Goal: Transaction & Acquisition: Purchase product/service

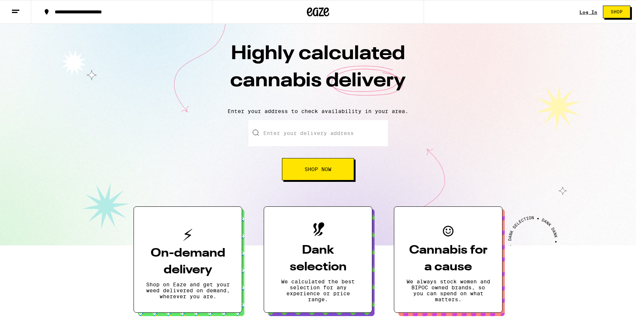
click at [323, 131] on input "Enter your delivery address" at bounding box center [317, 133] width 139 height 26
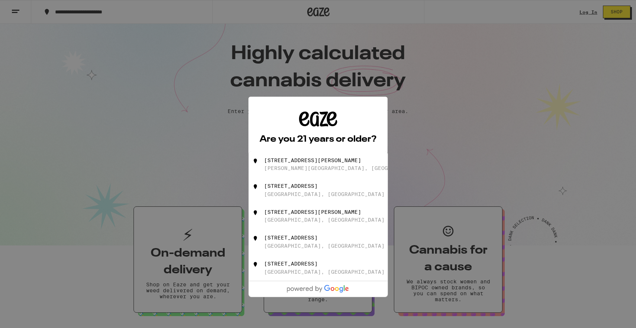
click at [445, 185] on div "Are you 21 years or older? We need this information for legal stuff. Yes No" at bounding box center [318, 164] width 636 height 328
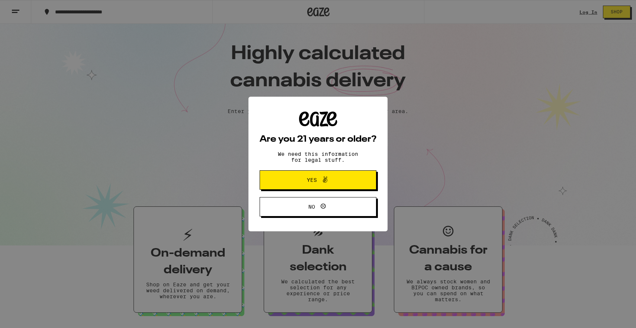
click at [308, 185] on span "Yes" at bounding box center [318, 180] width 57 height 10
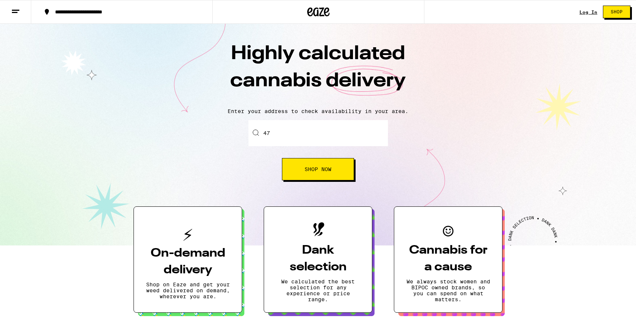
click at [285, 138] on input "47" at bounding box center [317, 133] width 139 height 26
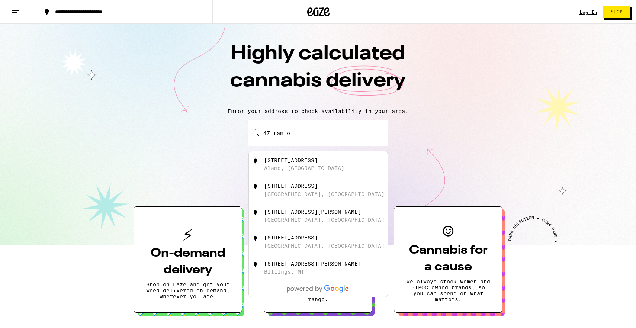
click at [295, 174] on div "[STREET_ADDRESS]" at bounding box center [318, 164] width 139 height 26
type input "[STREET_ADDRESS]"
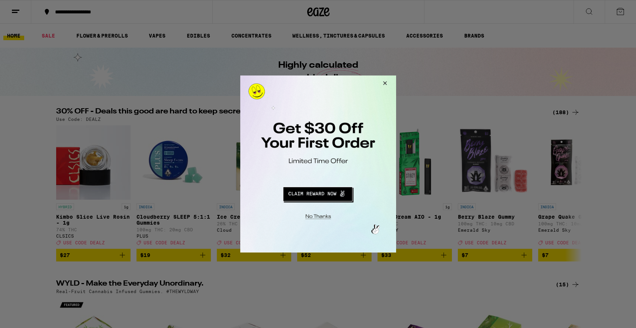
click at [386, 84] on button "Close Modal" at bounding box center [383, 85] width 20 height 18
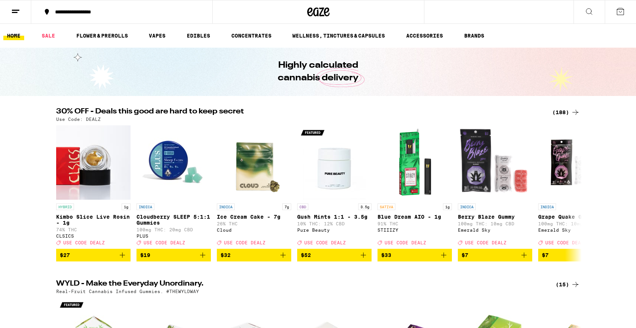
click at [623, 16] on icon at bounding box center [620, 11] width 9 height 9
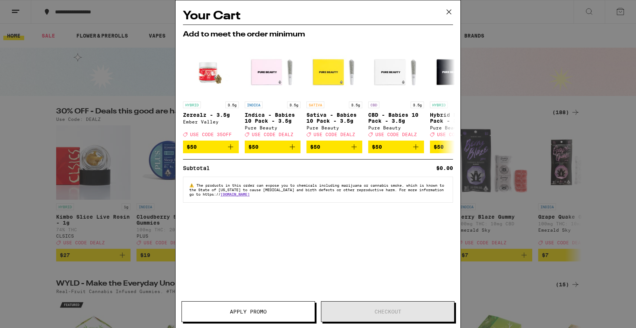
click at [447, 12] on icon at bounding box center [448, 11] width 11 height 11
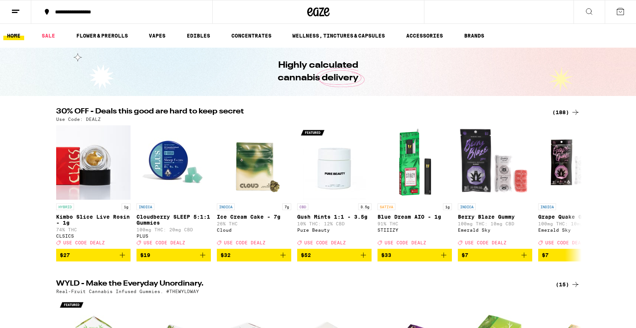
click at [23, 17] on button at bounding box center [15, 11] width 31 height 23
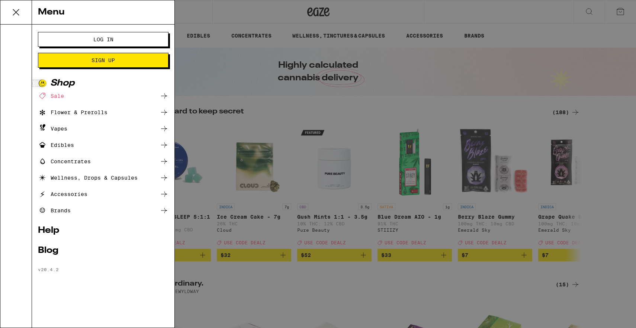
click at [118, 35] on button "Log In" at bounding box center [103, 39] width 131 height 15
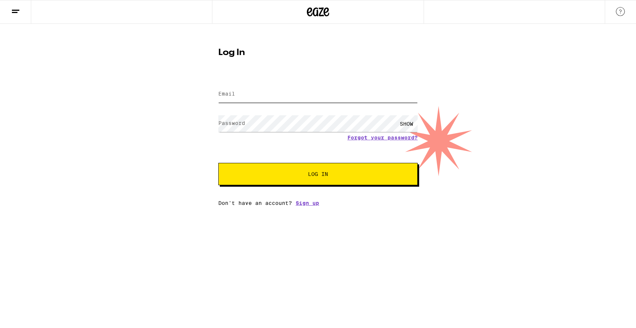
type input "[EMAIL_ADDRESS][DOMAIN_NAME]"
click at [318, 175] on button "Log In" at bounding box center [317, 174] width 199 height 22
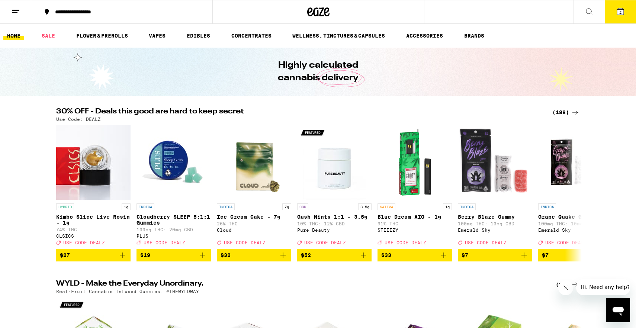
click at [620, 12] on span "2" at bounding box center [620, 12] width 2 height 4
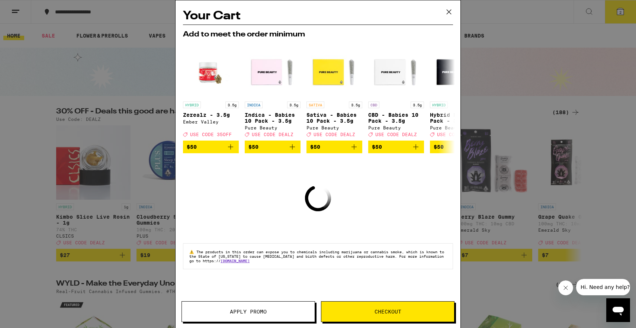
click at [450, 11] on icon at bounding box center [448, 11] width 11 height 11
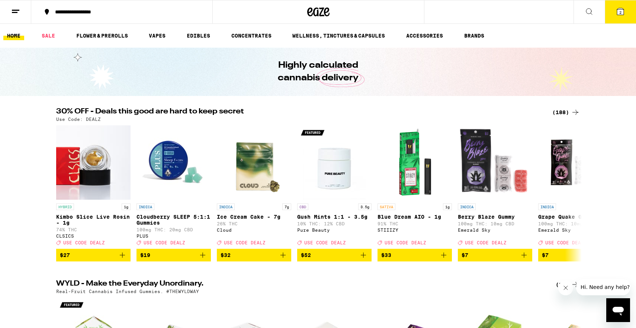
click at [619, 12] on icon at bounding box center [620, 11] width 7 height 7
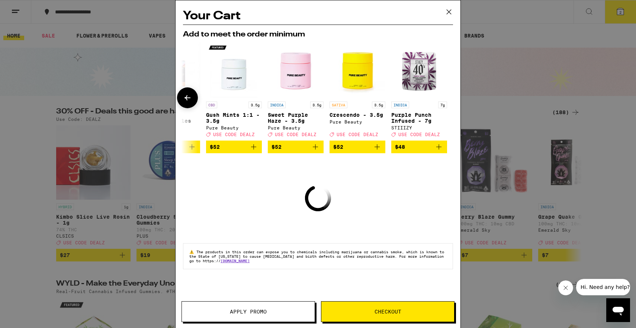
scroll to position [0, 347]
click at [449, 11] on icon at bounding box center [448, 11] width 11 height 11
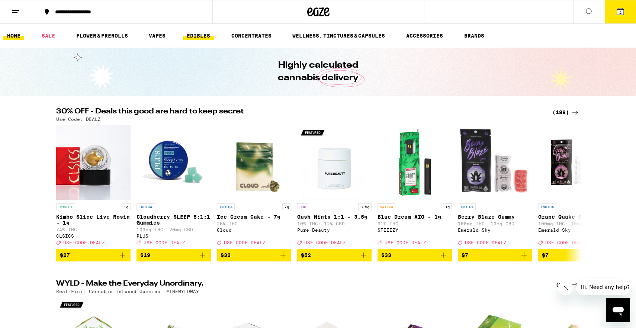
click at [193, 34] on link "EDIBLES" at bounding box center [198, 35] width 31 height 9
click at [195, 35] on link "EDIBLES" at bounding box center [198, 35] width 31 height 9
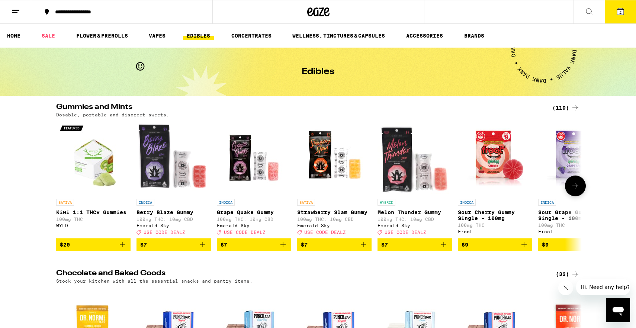
click at [567, 189] on button at bounding box center [575, 186] width 21 height 21
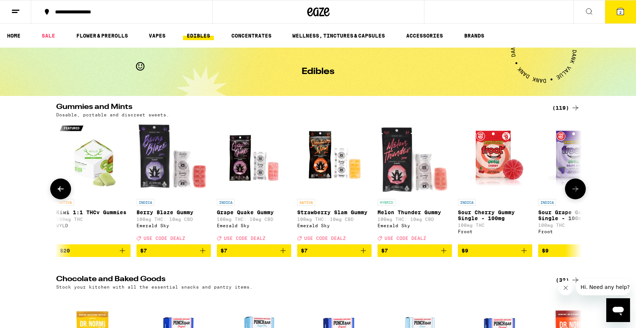
scroll to position [0, 443]
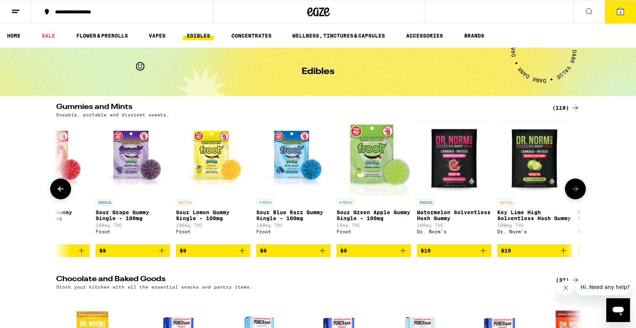
click at [567, 189] on button at bounding box center [575, 189] width 21 height 21
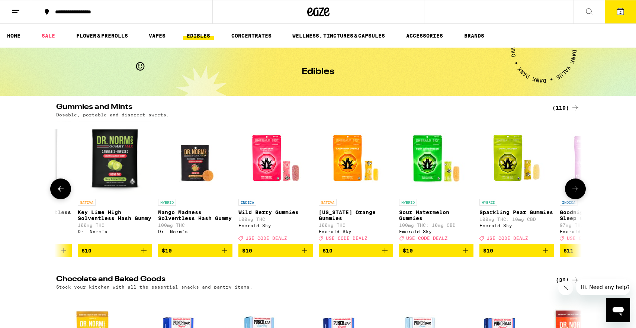
scroll to position [0, 885]
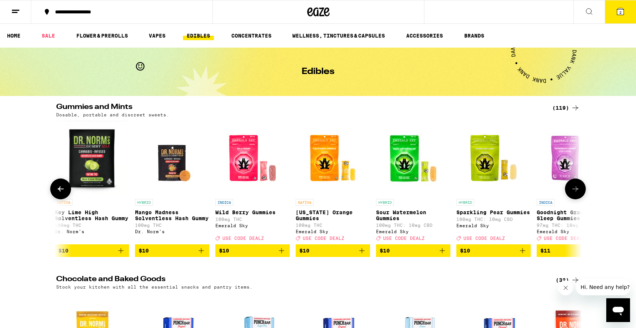
click at [575, 193] on icon at bounding box center [575, 188] width 9 height 9
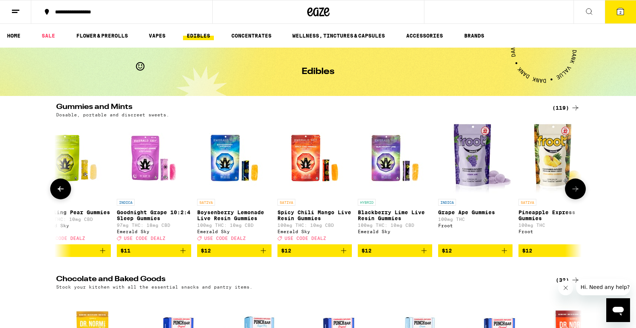
scroll to position [0, 1328]
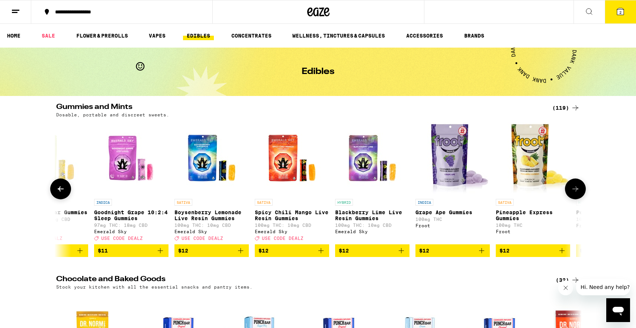
click at [575, 192] on icon at bounding box center [575, 188] width 9 height 9
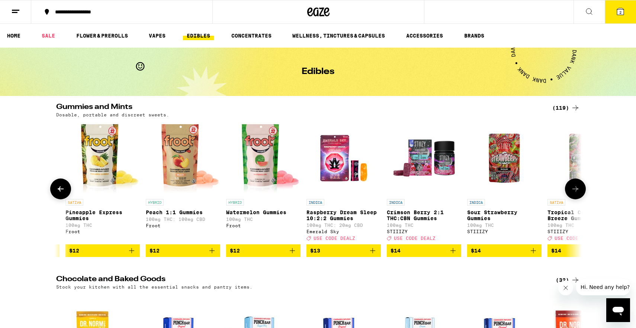
scroll to position [0, 1771]
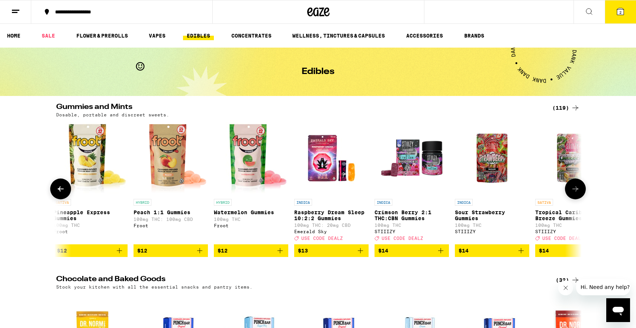
click at [575, 192] on icon at bounding box center [575, 188] width 9 height 9
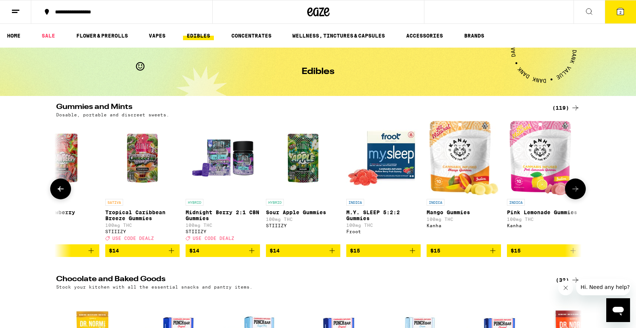
scroll to position [0, 2213]
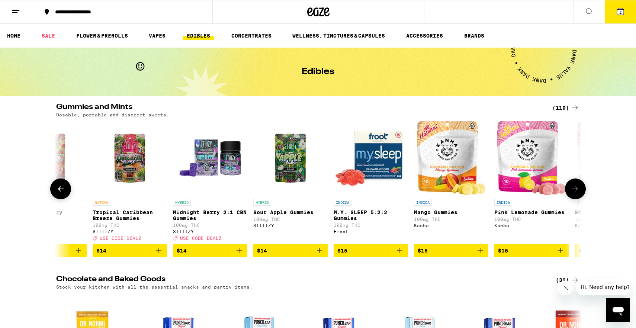
click at [575, 192] on icon at bounding box center [575, 188] width 9 height 9
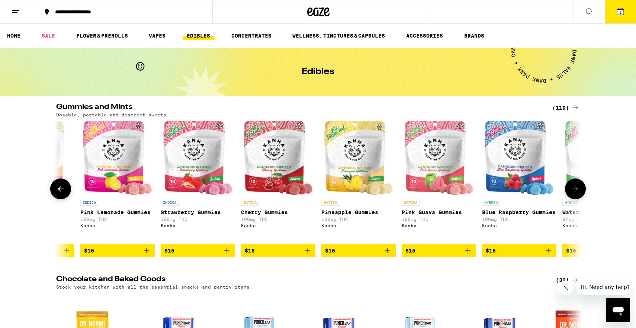
scroll to position [0, 2656]
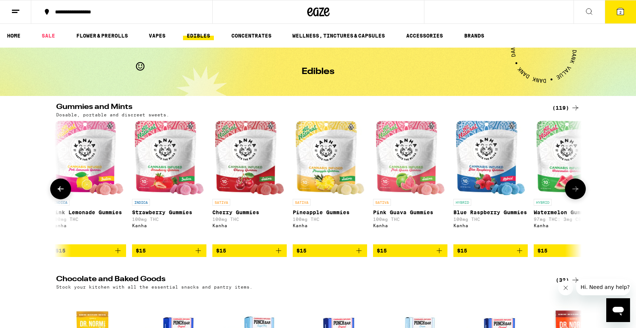
click at [575, 192] on icon at bounding box center [575, 188] width 9 height 9
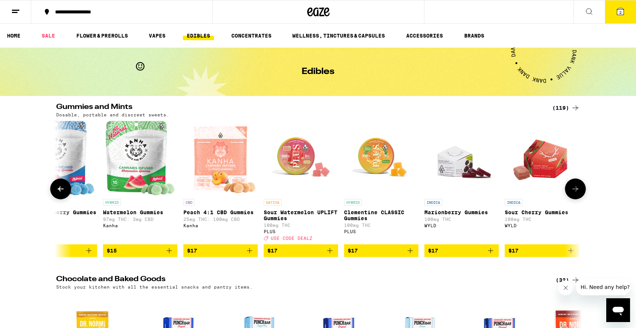
scroll to position [0, 3099]
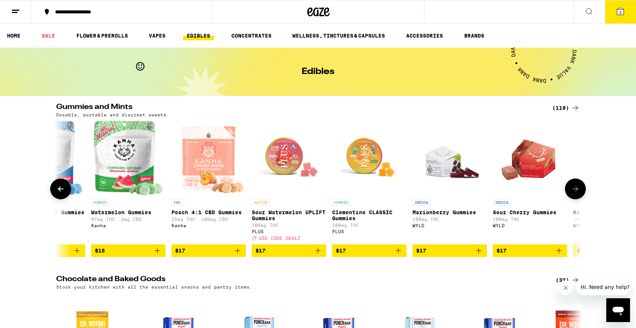
click at [577, 190] on icon at bounding box center [575, 188] width 9 height 9
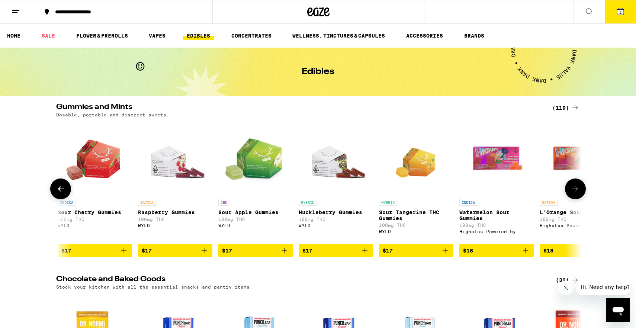
scroll to position [0, 3541]
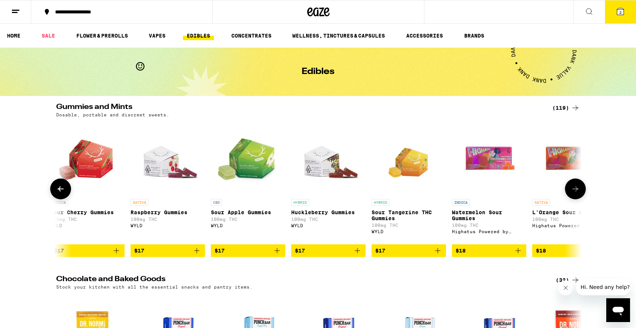
click at [577, 190] on icon at bounding box center [575, 188] width 9 height 9
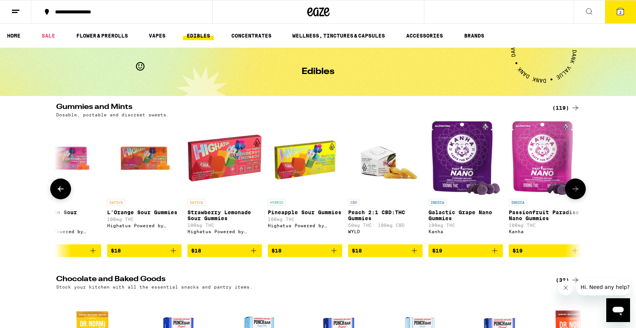
scroll to position [0, 3984]
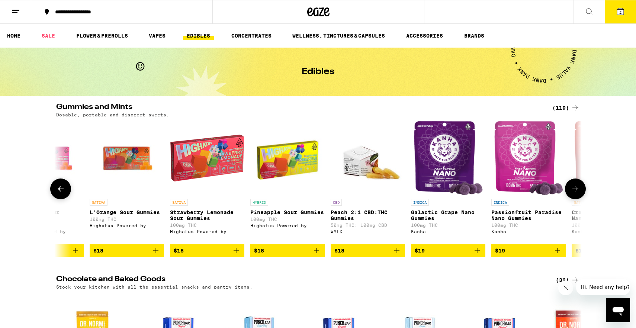
click at [577, 190] on icon at bounding box center [575, 188] width 9 height 9
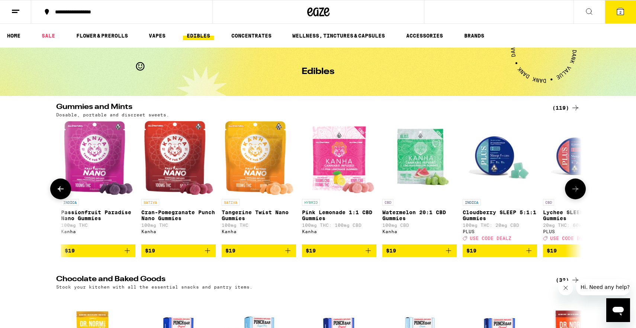
scroll to position [0, 4426]
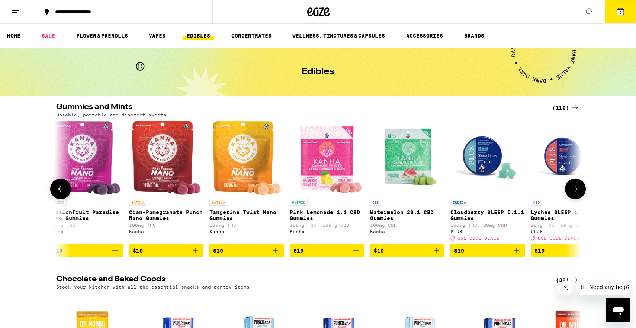
click at [577, 190] on icon at bounding box center [575, 188] width 9 height 9
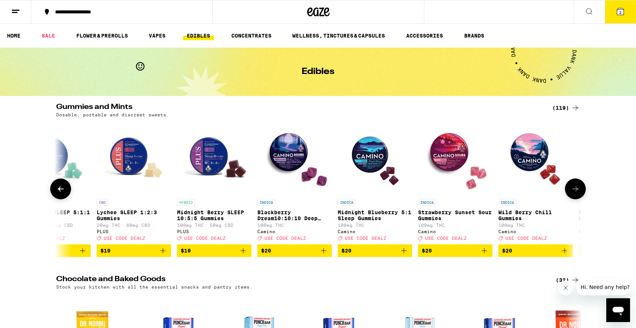
scroll to position [0, 4869]
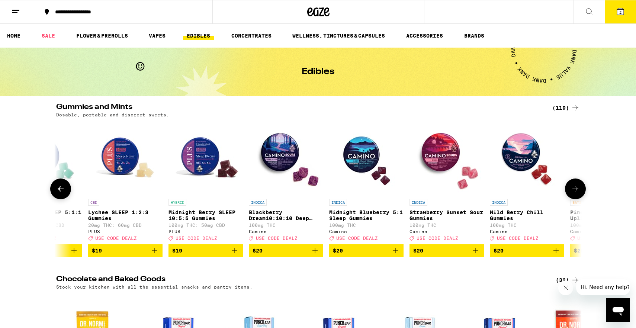
click at [577, 190] on icon at bounding box center [575, 188] width 9 height 9
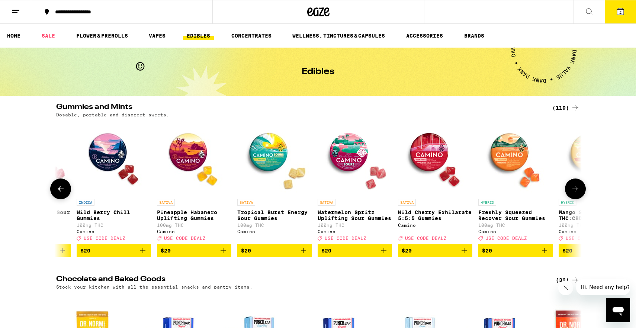
scroll to position [0, 5312]
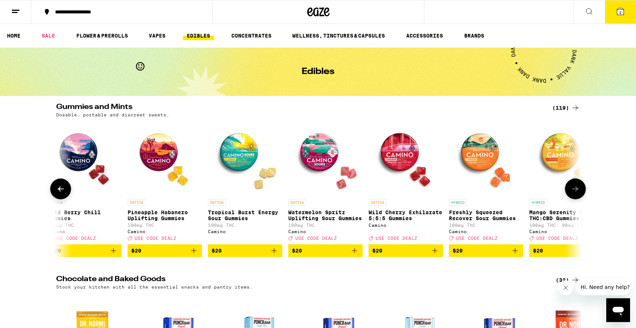
click at [551, 219] on p "Mango Serenity 1:1 THC:CBD Gummies" at bounding box center [566, 215] width 74 height 12
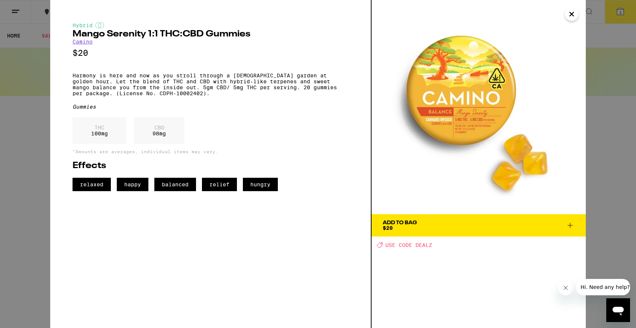
click at [572, 14] on icon "Close" at bounding box center [572, 14] width 4 height 4
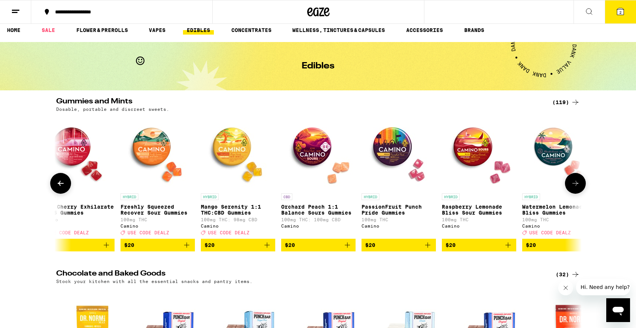
scroll to position [0, 5640]
click at [623, 10] on icon at bounding box center [620, 11] width 7 height 7
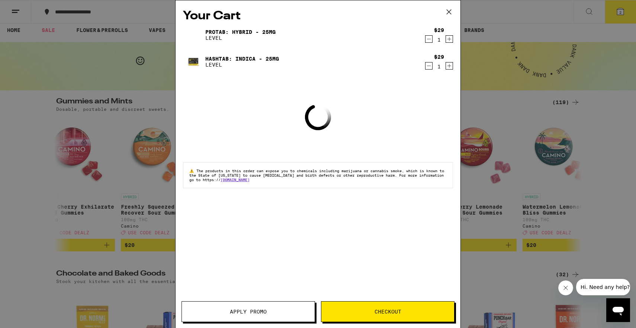
click at [427, 41] on icon "Decrement" at bounding box center [429, 39] width 7 height 9
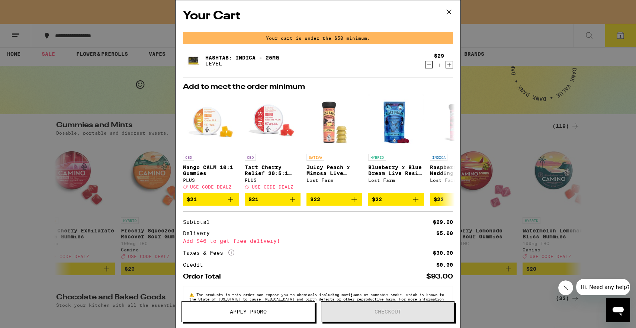
click at [424, 66] on div "$29 1" at bounding box center [438, 61] width 29 height 16
click at [428, 66] on icon "Decrement" at bounding box center [429, 64] width 7 height 9
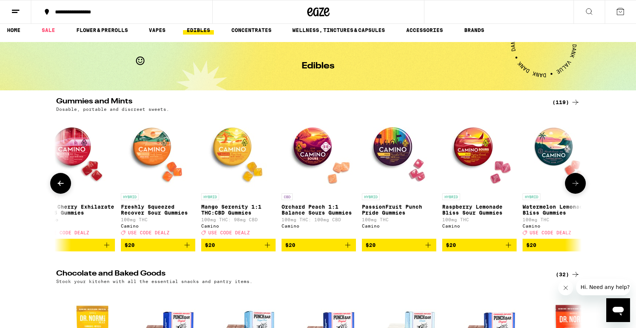
click at [576, 188] on icon at bounding box center [575, 183] width 9 height 9
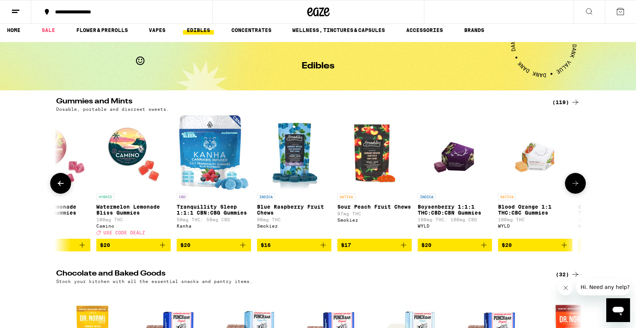
scroll to position [0, 6082]
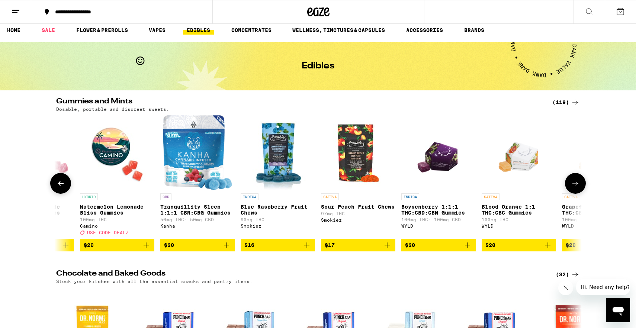
click at [577, 188] on icon at bounding box center [575, 183] width 9 height 9
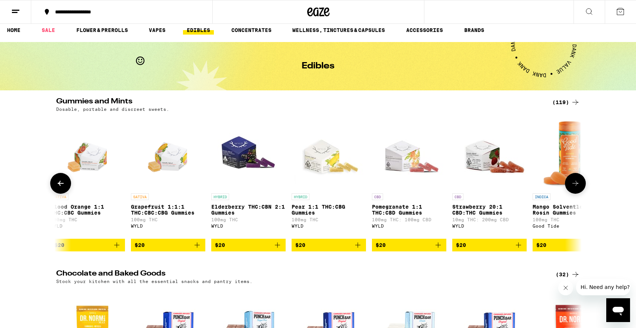
scroll to position [0, 6525]
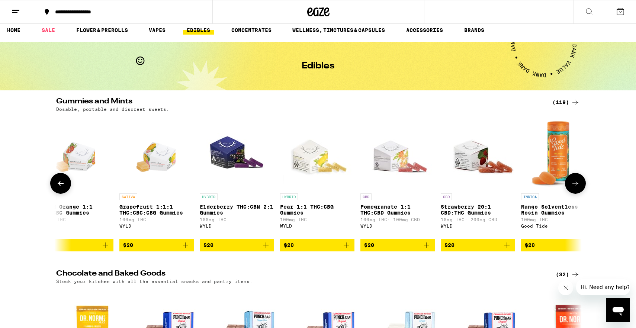
click at [60, 182] on icon at bounding box center [60, 183] width 9 height 9
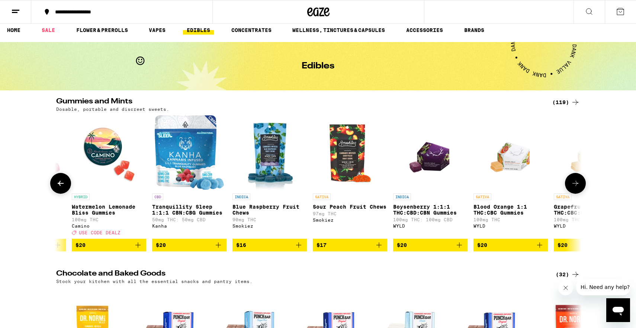
scroll to position [0, 6082]
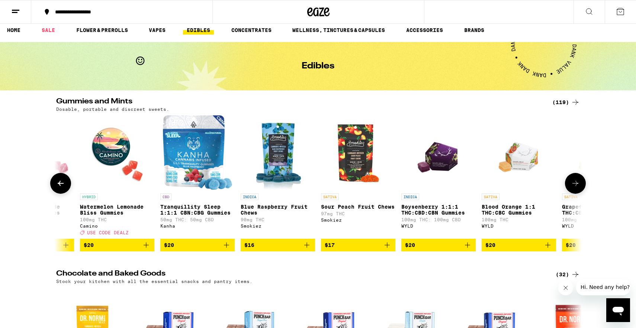
click at [577, 186] on icon at bounding box center [575, 183] width 6 height 5
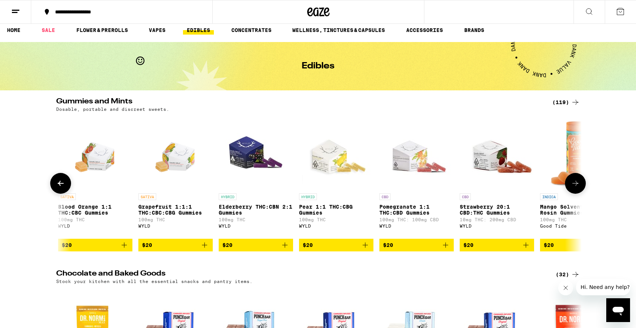
scroll to position [0, 6525]
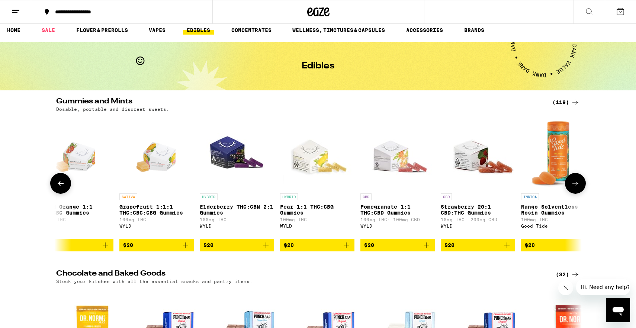
click at [577, 186] on icon at bounding box center [575, 183] width 6 height 5
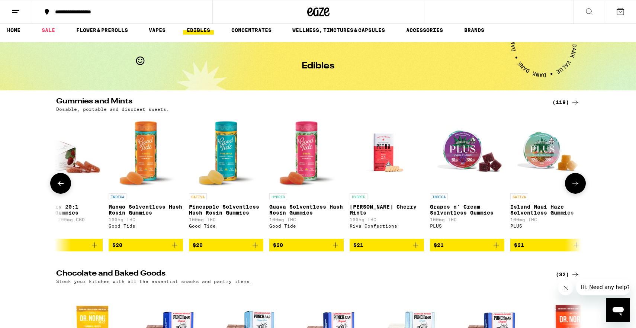
scroll to position [0, 6968]
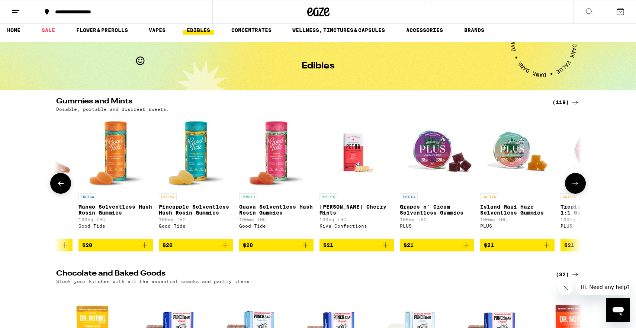
click at [577, 186] on icon at bounding box center [575, 183] width 6 height 5
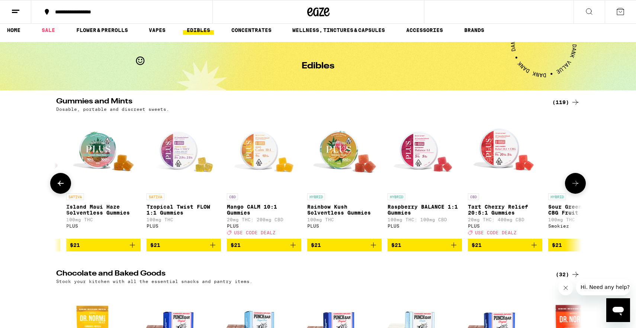
scroll to position [0, 7410]
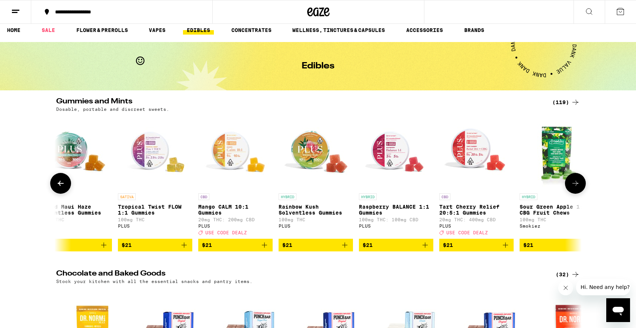
click at [64, 188] on icon at bounding box center [60, 183] width 9 height 9
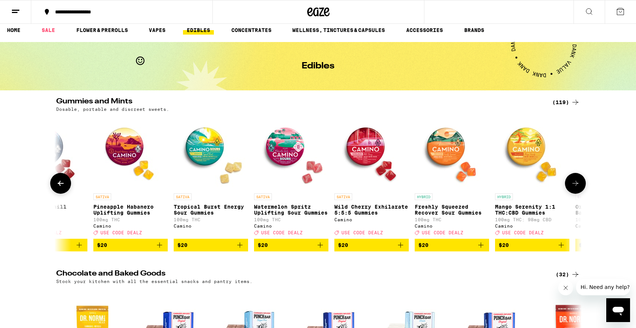
click at [64, 188] on icon at bounding box center [60, 183] width 9 height 9
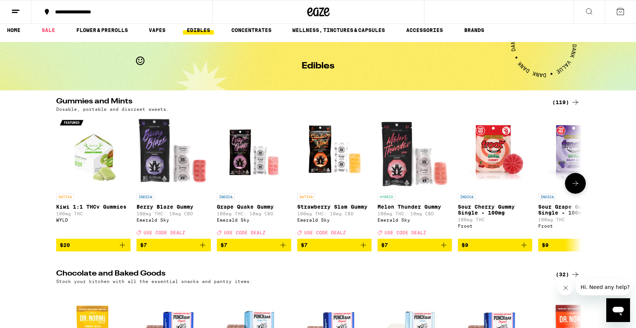
click at [579, 188] on icon at bounding box center [575, 183] width 9 height 9
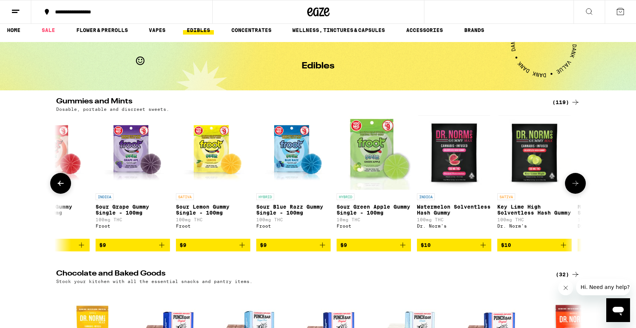
click at [579, 188] on icon at bounding box center [575, 183] width 9 height 9
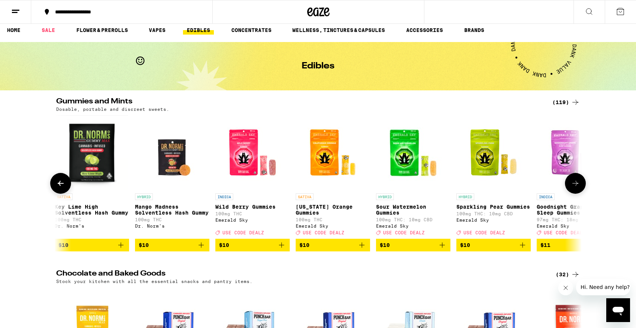
click at [579, 188] on icon at bounding box center [575, 183] width 9 height 9
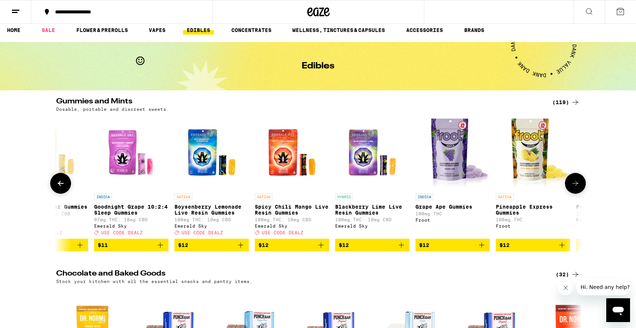
click at [579, 188] on icon at bounding box center [575, 183] width 9 height 9
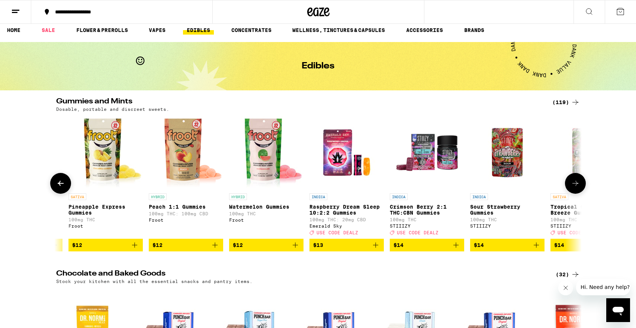
click at [579, 188] on icon at bounding box center [575, 183] width 9 height 9
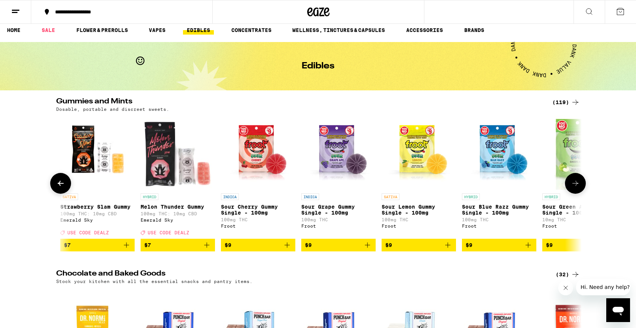
click at [579, 188] on icon at bounding box center [575, 183] width 9 height 9
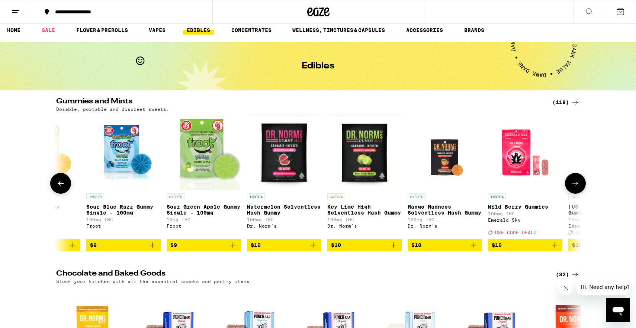
click at [579, 188] on icon at bounding box center [575, 183] width 9 height 9
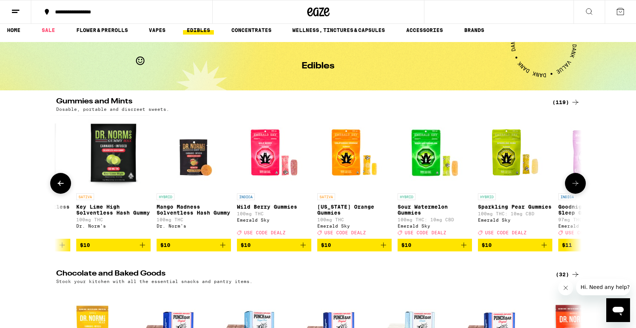
click at [579, 188] on icon at bounding box center [575, 183] width 9 height 9
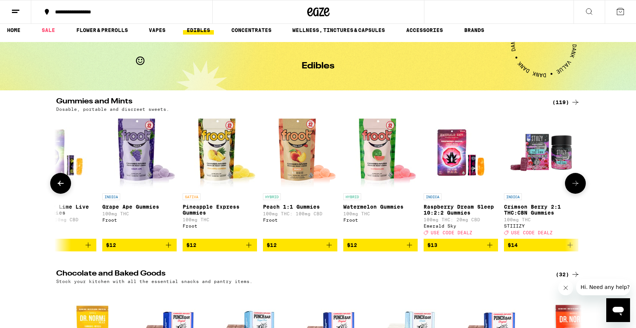
click at [579, 188] on icon at bounding box center [575, 183] width 9 height 9
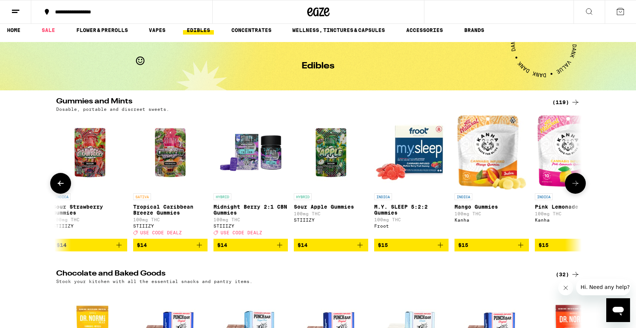
click at [579, 188] on icon at bounding box center [575, 183] width 9 height 9
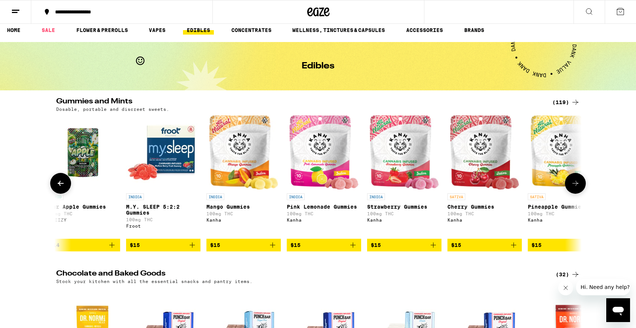
click at [579, 188] on icon at bounding box center [575, 183] width 9 height 9
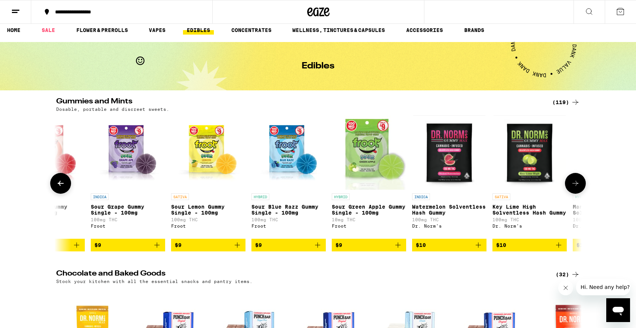
click at [579, 188] on icon at bounding box center [575, 183] width 9 height 9
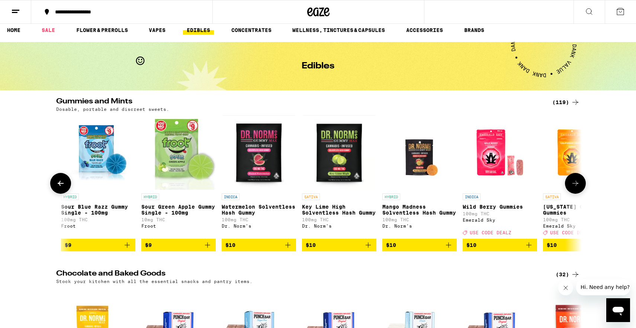
click at [579, 188] on icon at bounding box center [575, 183] width 9 height 9
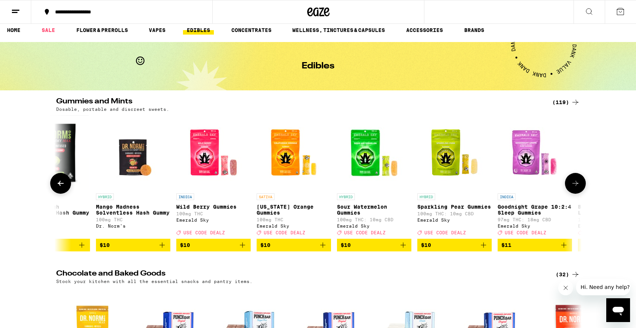
click at [579, 188] on icon at bounding box center [575, 183] width 9 height 9
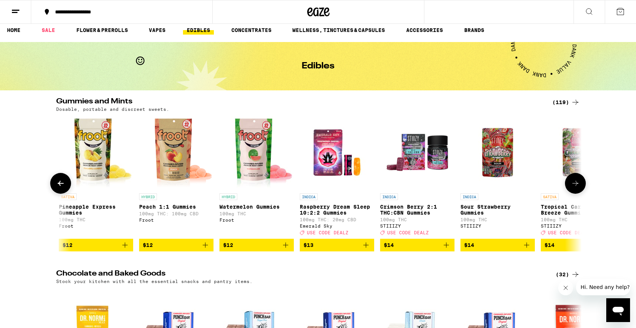
click at [579, 188] on icon at bounding box center [575, 183] width 9 height 9
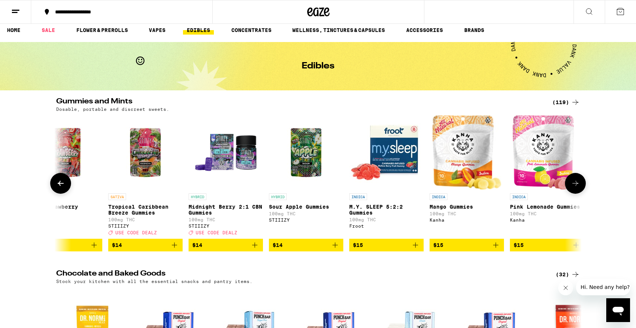
click at [579, 188] on icon at bounding box center [575, 183] width 9 height 9
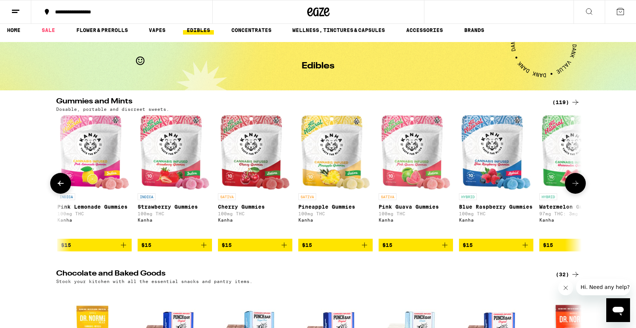
click at [579, 188] on icon at bounding box center [575, 183] width 9 height 9
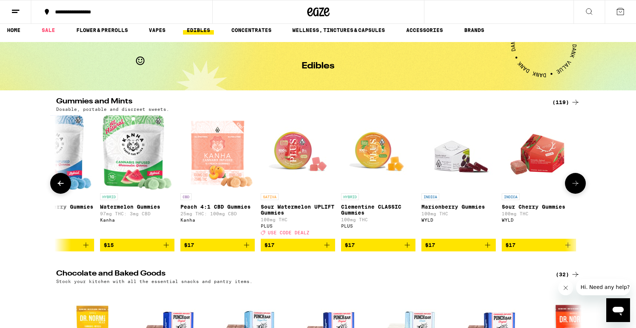
click at [579, 188] on icon at bounding box center [575, 183] width 9 height 9
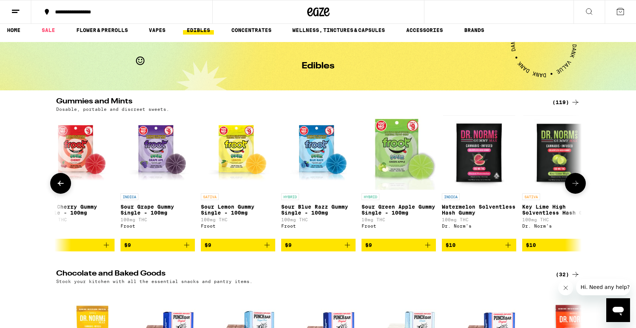
click at [579, 188] on icon at bounding box center [575, 183] width 9 height 9
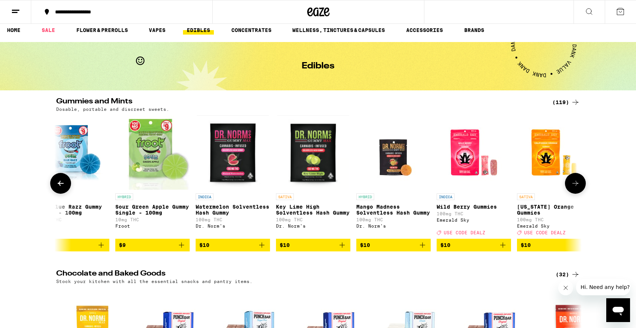
scroll to position [0, 885]
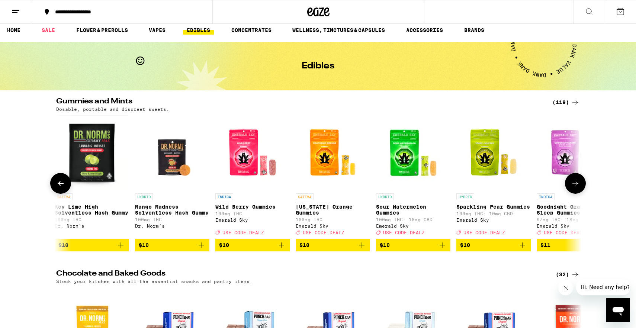
click at [56, 192] on button at bounding box center [60, 183] width 21 height 21
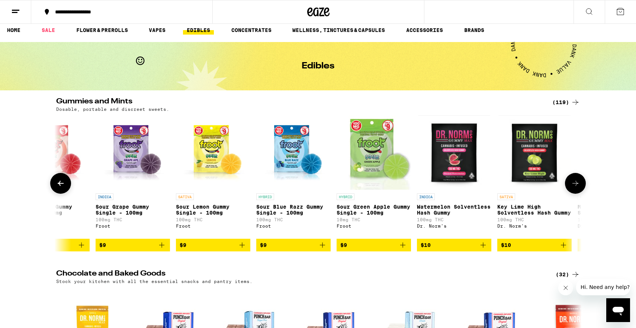
click at [56, 192] on button at bounding box center [60, 183] width 21 height 21
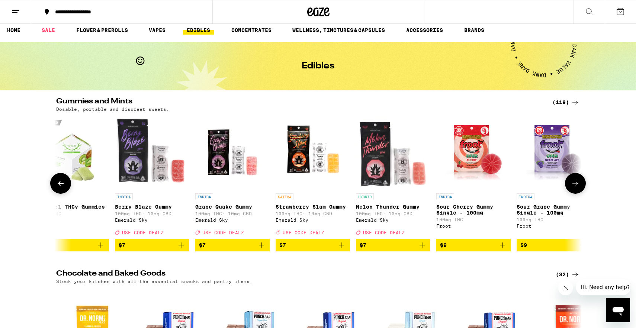
scroll to position [0, 0]
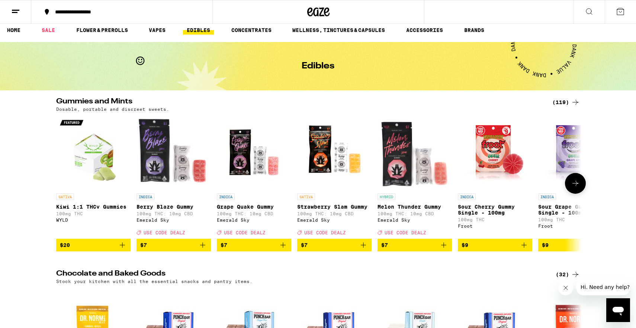
click at [56, 192] on div at bounding box center [60, 183] width 21 height 21
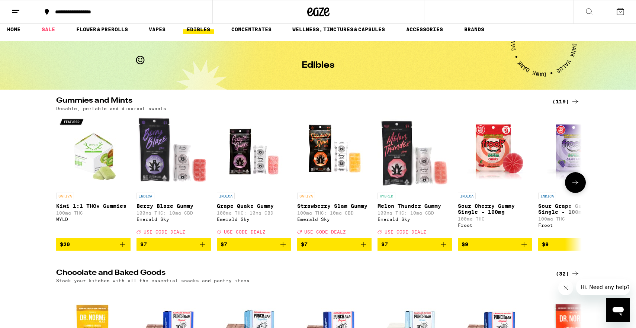
scroll to position [6, 0]
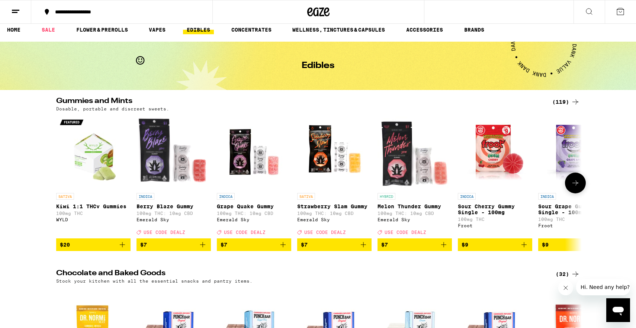
click at [573, 183] on icon at bounding box center [575, 183] width 9 height 9
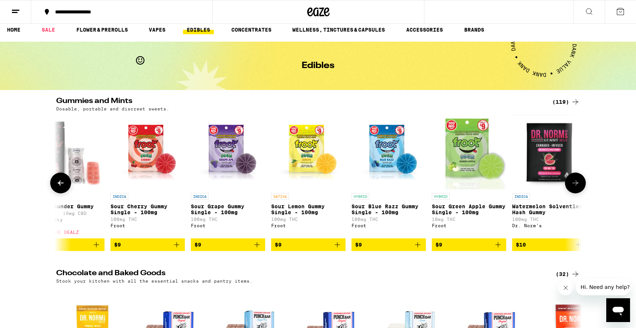
click at [573, 183] on icon at bounding box center [575, 183] width 9 height 9
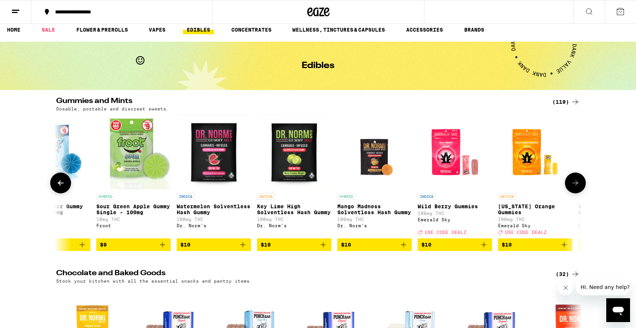
click at [573, 183] on icon at bounding box center [575, 183] width 9 height 9
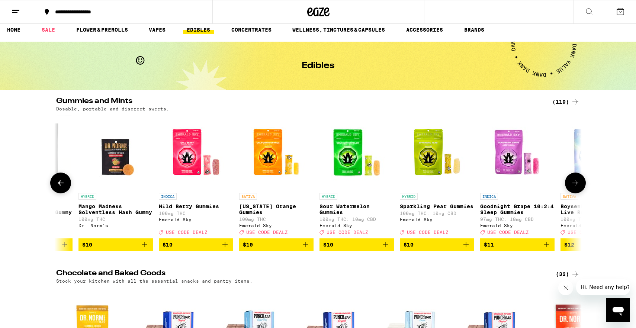
click at [573, 183] on icon at bounding box center [575, 183] width 9 height 9
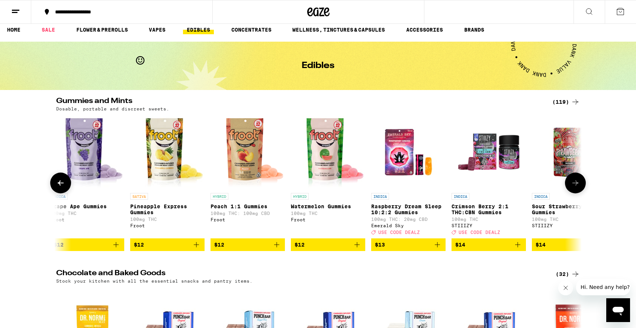
click at [573, 183] on icon at bounding box center [575, 183] width 9 height 9
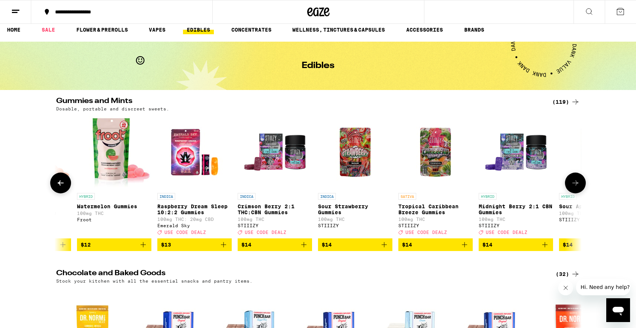
click at [573, 183] on icon at bounding box center [575, 183] width 9 height 9
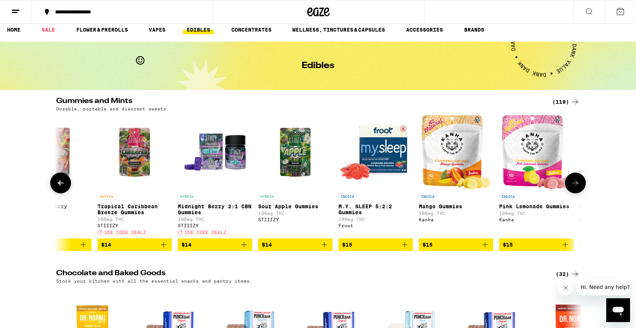
click at [573, 183] on icon at bounding box center [575, 183] width 9 height 9
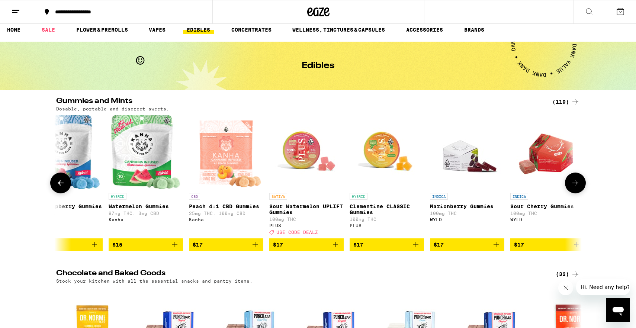
click at [573, 183] on icon at bounding box center [575, 183] width 9 height 9
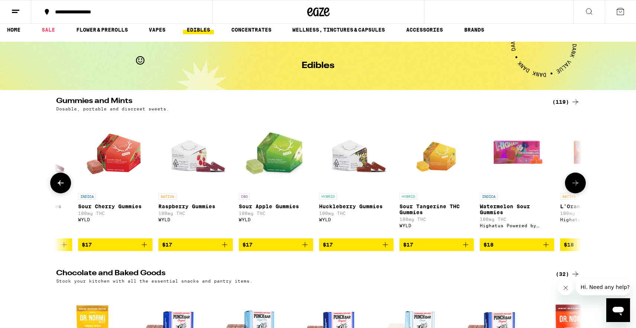
scroll to position [0, 3524]
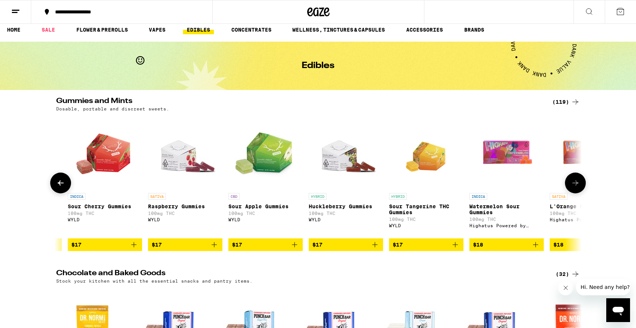
click at [575, 187] on icon at bounding box center [575, 183] width 9 height 9
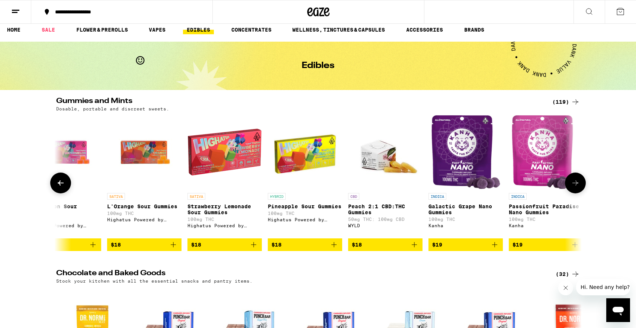
click at [575, 187] on icon at bounding box center [575, 183] width 9 height 9
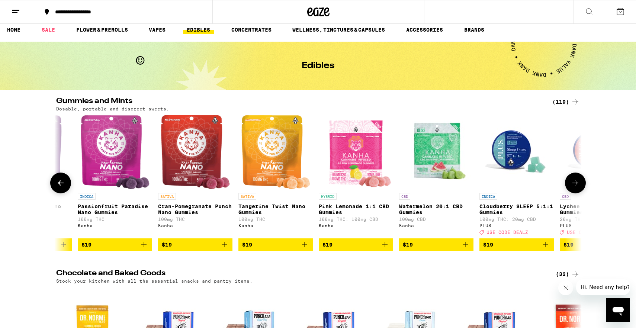
scroll to position [0, 4409]
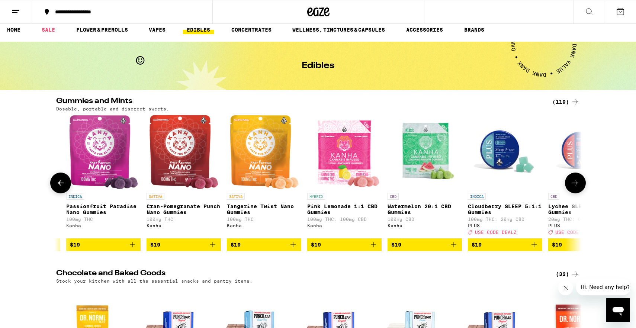
click at [575, 187] on icon at bounding box center [575, 183] width 9 height 9
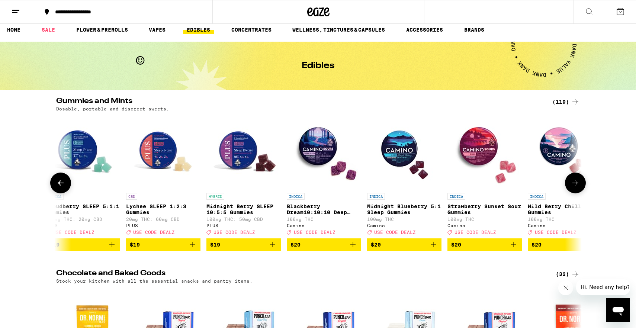
scroll to position [0, 4852]
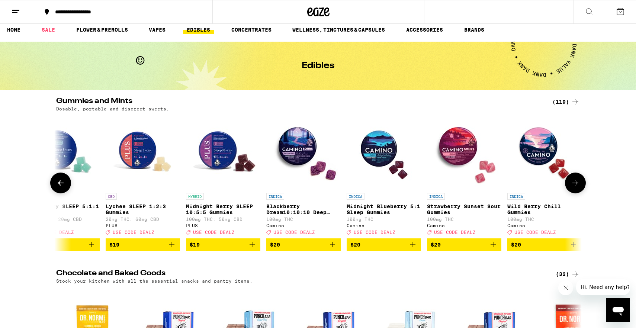
click at [575, 187] on icon at bounding box center [575, 183] width 9 height 9
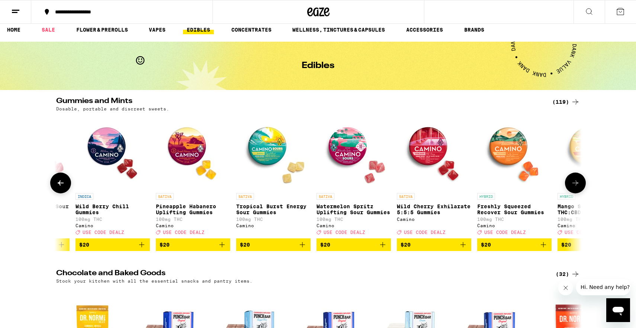
scroll to position [0, 5294]
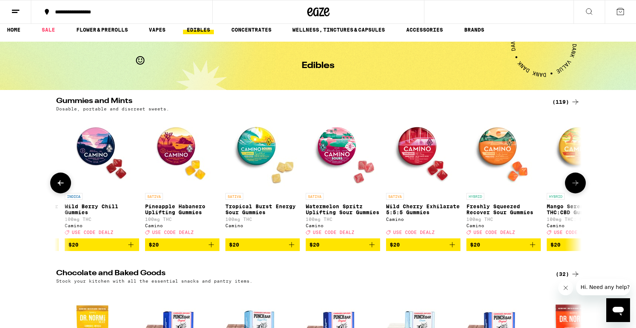
click at [576, 191] on button at bounding box center [575, 183] width 21 height 21
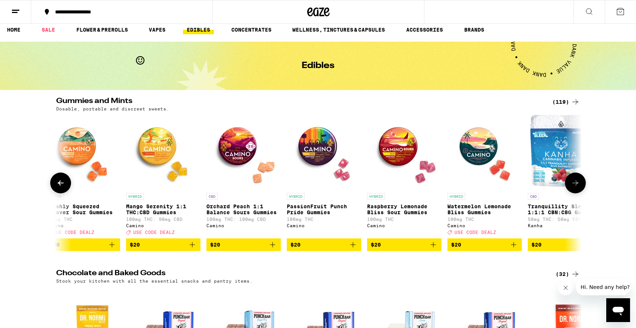
scroll to position [0, 5737]
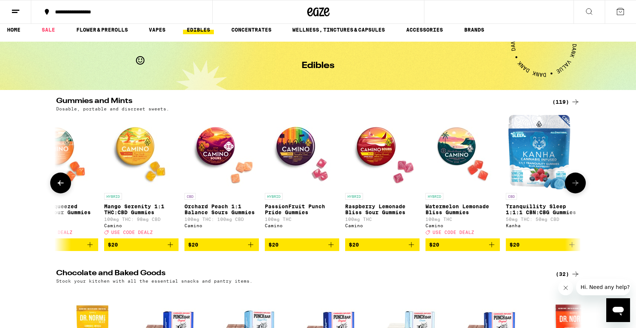
click at [170, 249] on icon "Add to bag" at bounding box center [170, 244] width 9 height 9
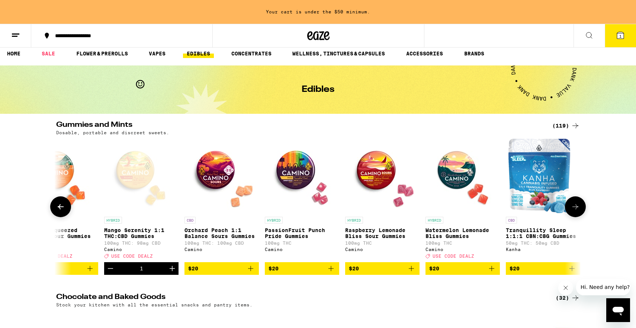
click at [174, 273] on icon "Increment" at bounding box center [172, 268] width 9 height 9
click at [252, 273] on icon "Add to bag" at bounding box center [250, 268] width 9 height 9
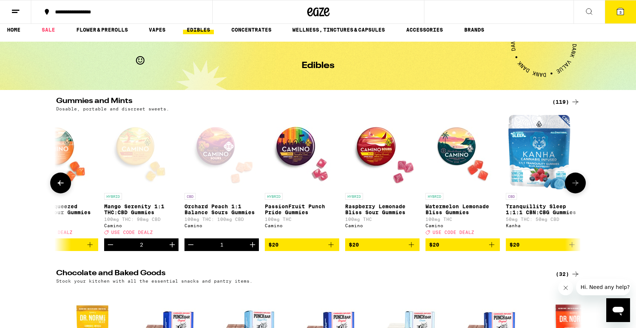
click at [252, 247] on icon "Increment" at bounding box center [252, 244] width 5 height 5
click at [623, 12] on icon at bounding box center [620, 11] width 7 height 7
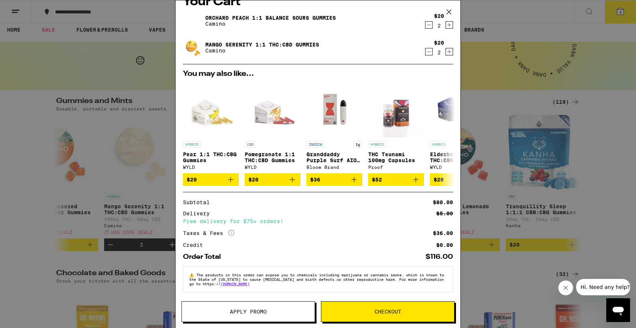
scroll to position [19, 0]
click at [261, 311] on span "Apply Promo" at bounding box center [248, 311] width 37 height 5
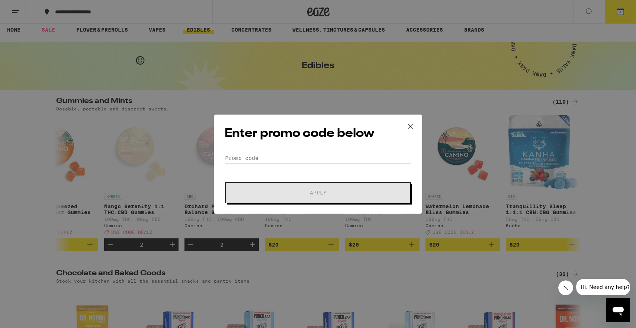
click at [282, 160] on input "Promo Code" at bounding box center [318, 158] width 187 height 11
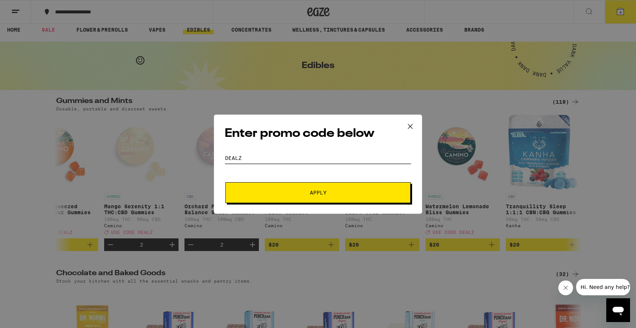
type input "dealz"
click at [318, 192] on button "Apply" at bounding box center [317, 192] width 185 height 21
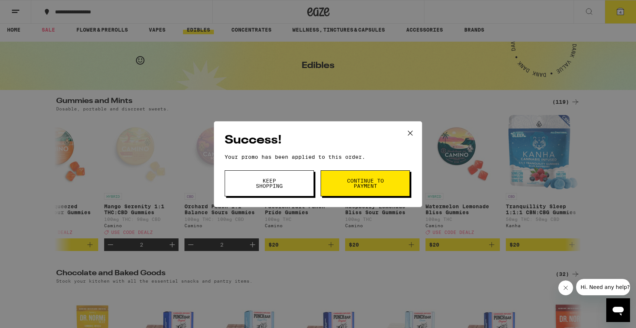
click at [281, 188] on span "Keep Shopping" at bounding box center [269, 183] width 38 height 10
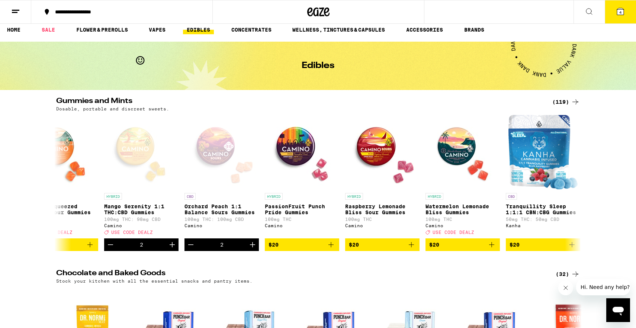
click at [625, 13] on button "4" at bounding box center [620, 11] width 31 height 23
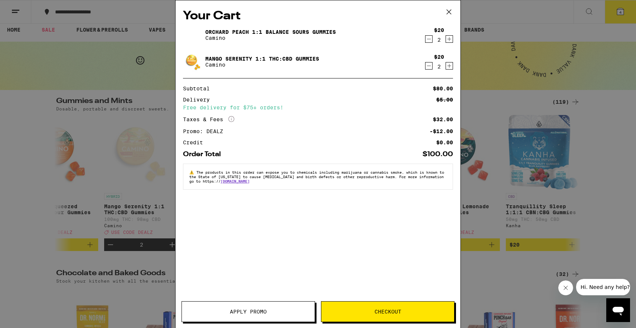
click at [394, 314] on span "Checkout" at bounding box center [388, 311] width 27 height 5
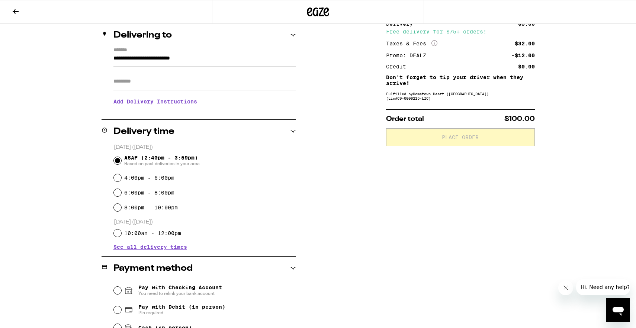
scroll to position [91, 0]
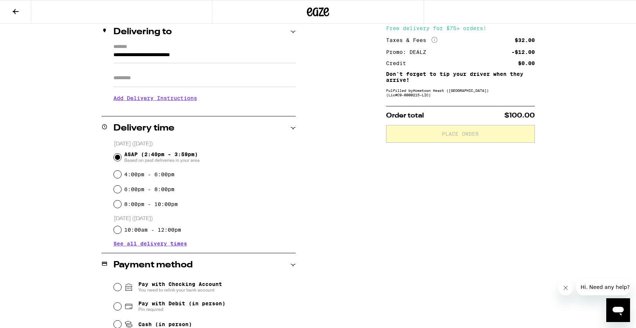
click at [148, 246] on span "See all delivery times" at bounding box center [150, 243] width 74 height 5
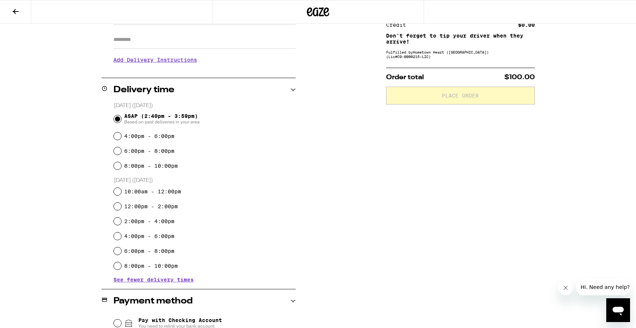
scroll to position [129, 0]
click at [117, 208] on input "12:00pm - 2:00pm" at bounding box center [117, 206] width 7 height 7
radio input "true"
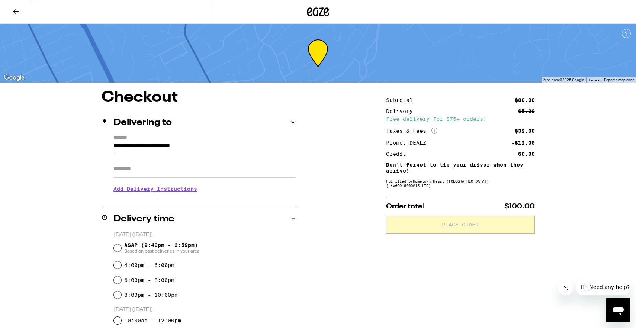
scroll to position [0, 0]
